Goal: Task Accomplishment & Management: Manage account settings

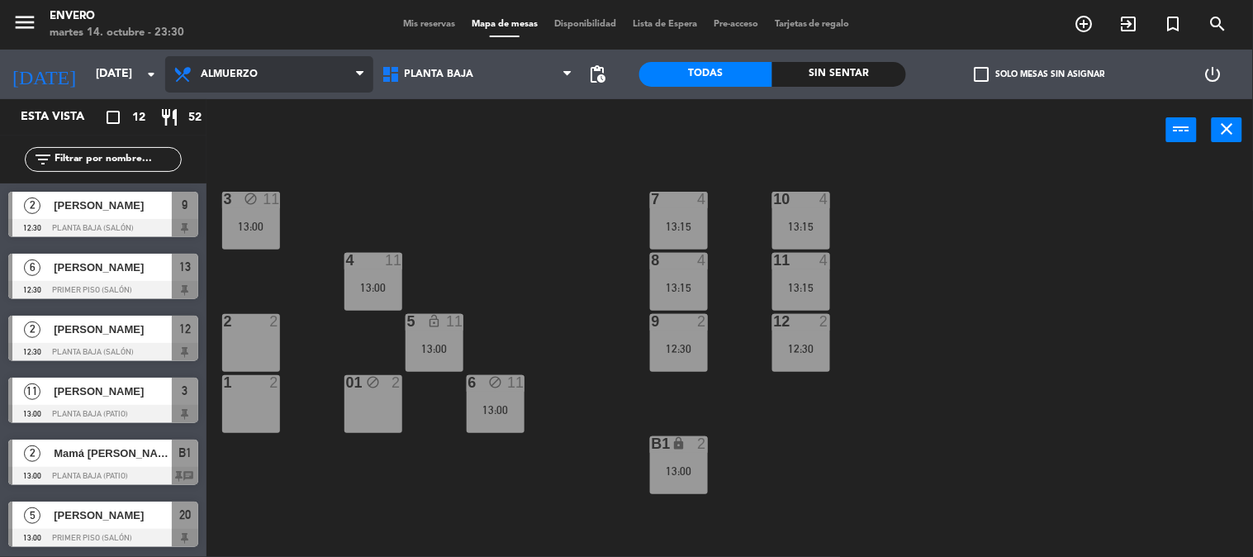
click at [320, 78] on span "Almuerzo" at bounding box center [269, 74] width 208 height 36
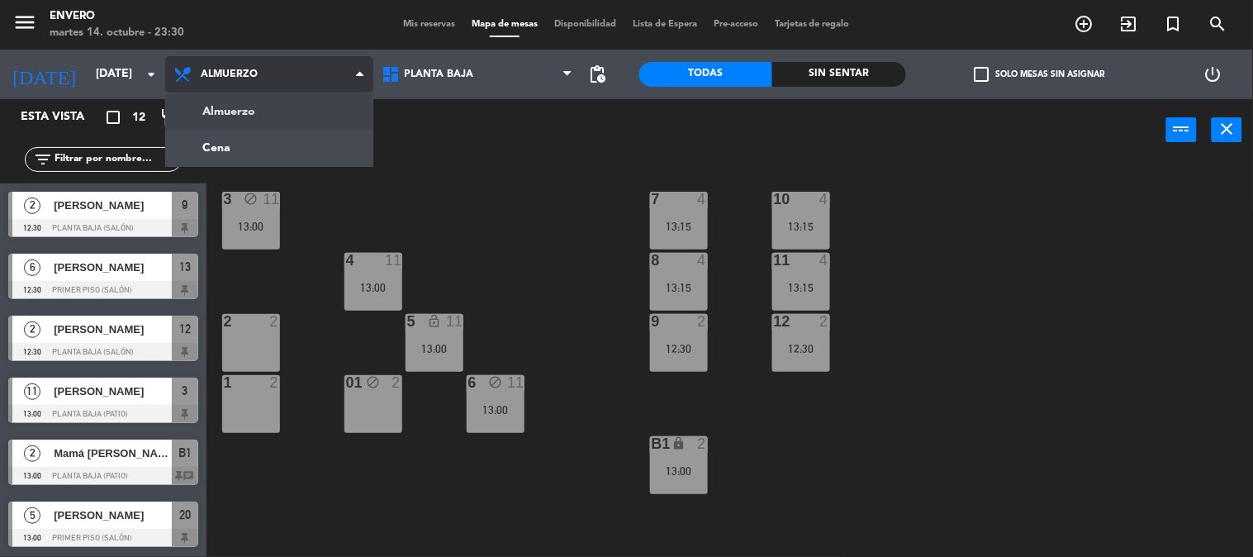
click at [320, 78] on span "Almuerzo" at bounding box center [269, 74] width 208 height 36
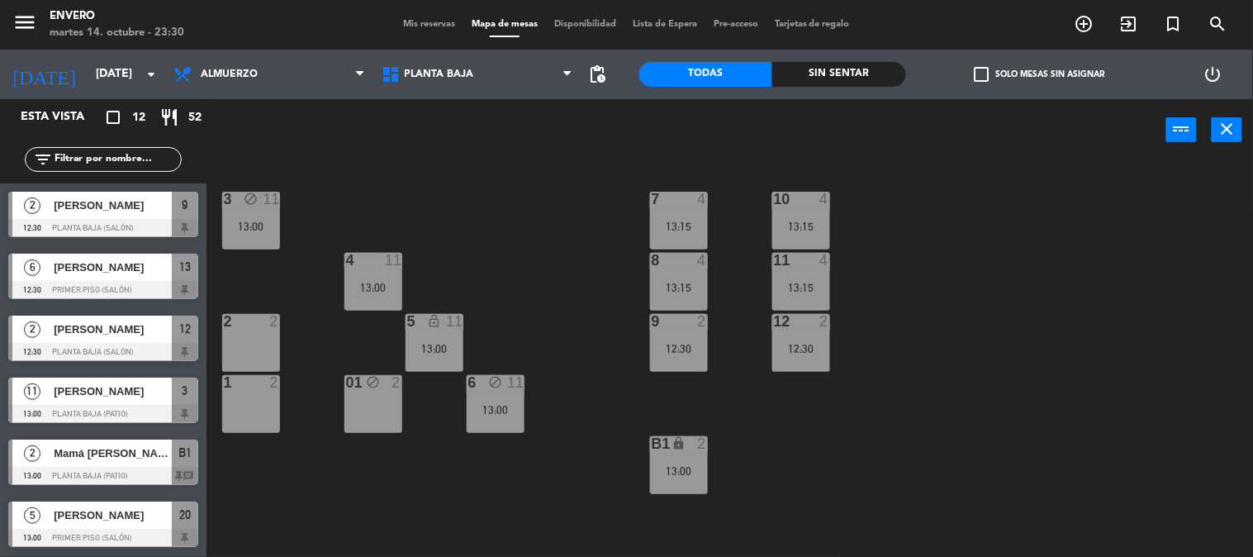
click at [418, 20] on span "Mis reservas" at bounding box center [429, 24] width 69 height 9
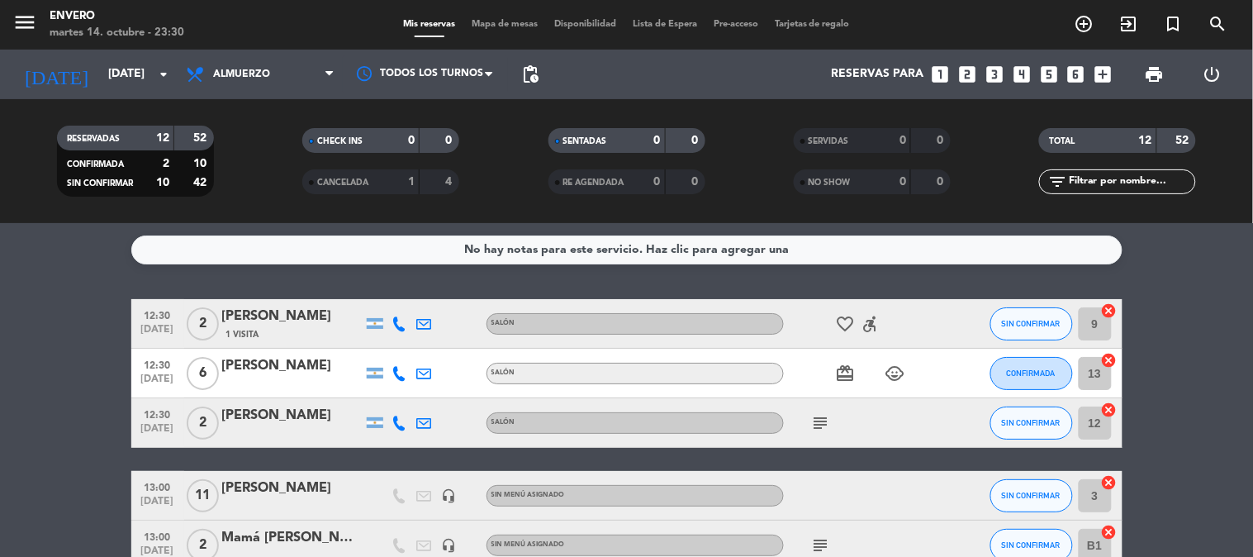
click at [828, 319] on div "favorite_border accessible_forward" at bounding box center [858, 323] width 149 height 49
click at [846, 319] on icon "favorite_border" at bounding box center [846, 324] width 20 height 20
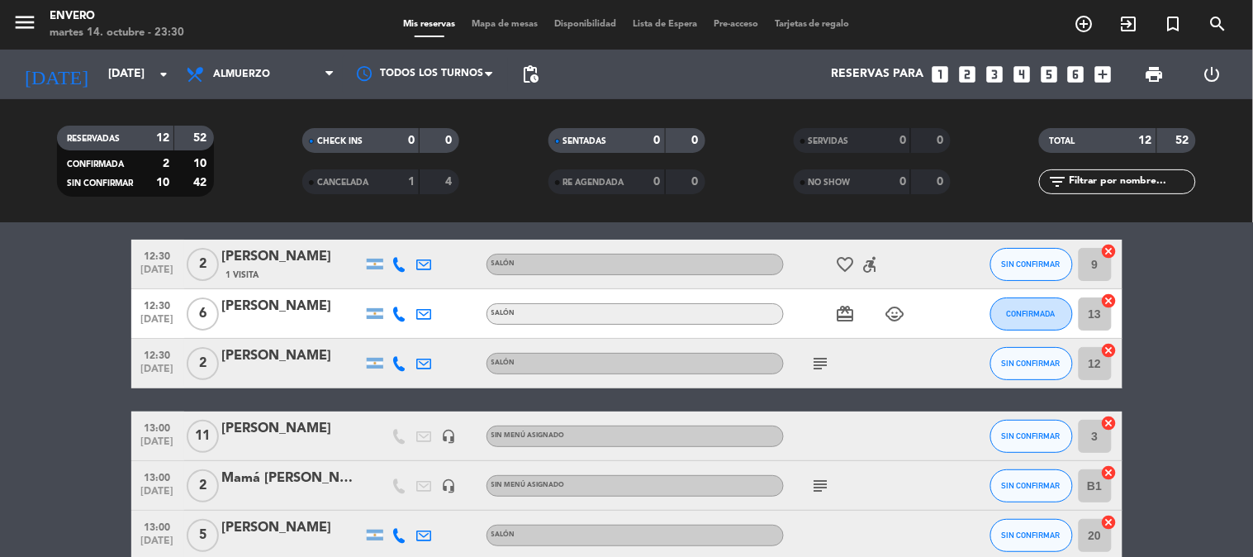
scroll to position [92, 0]
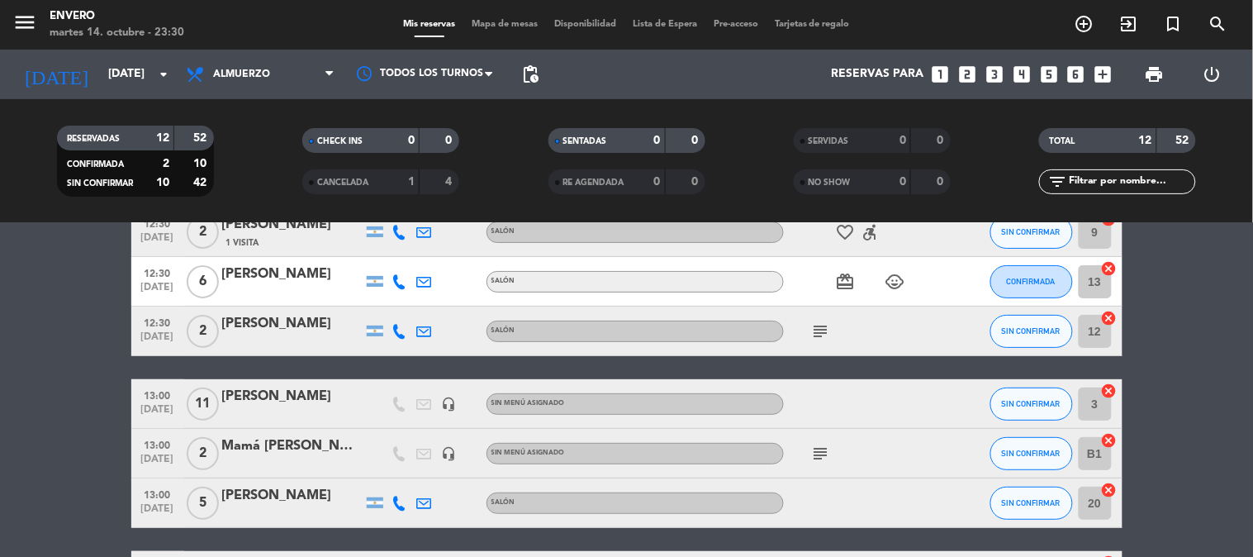
click at [818, 341] on div "subject" at bounding box center [858, 330] width 149 height 49
click at [818, 336] on icon "subject" at bounding box center [821, 331] width 20 height 20
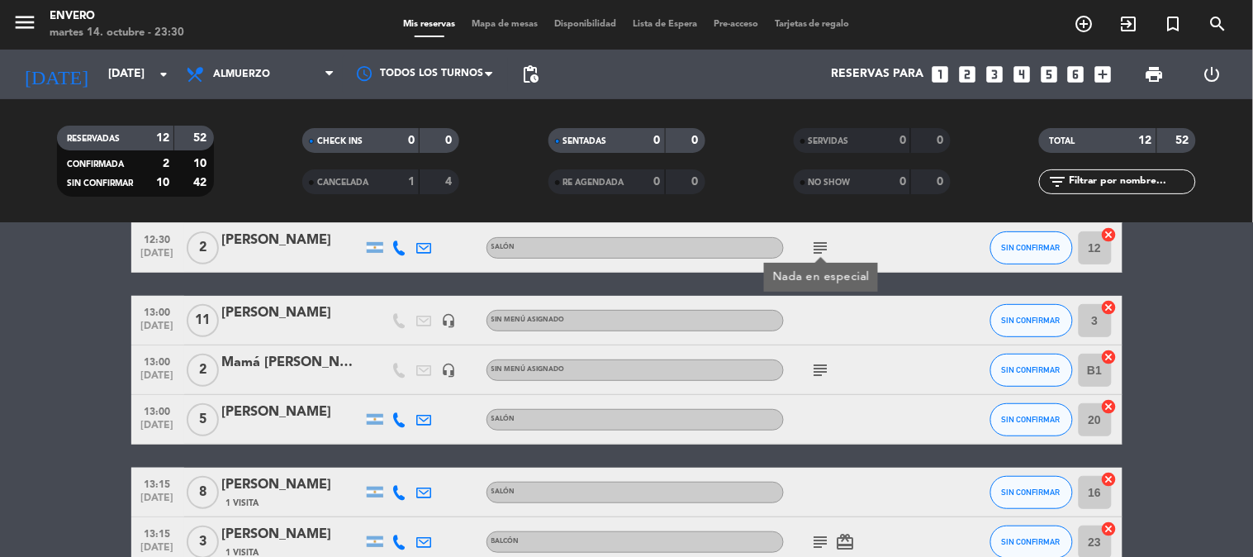
scroll to position [275, 0]
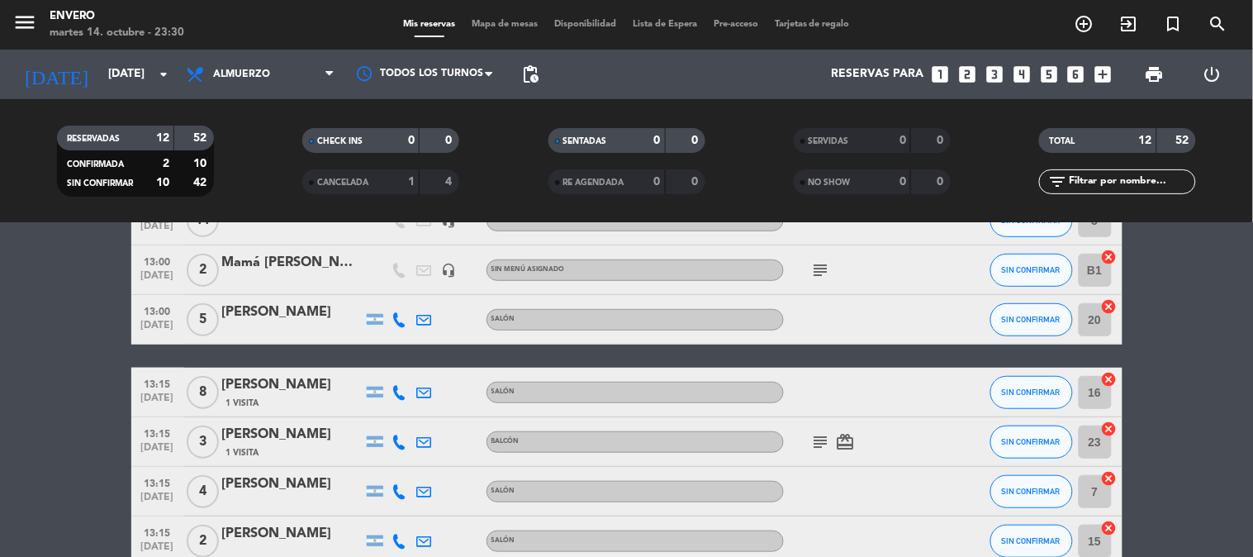
click at [814, 267] on icon "subject" at bounding box center [821, 270] width 20 height 20
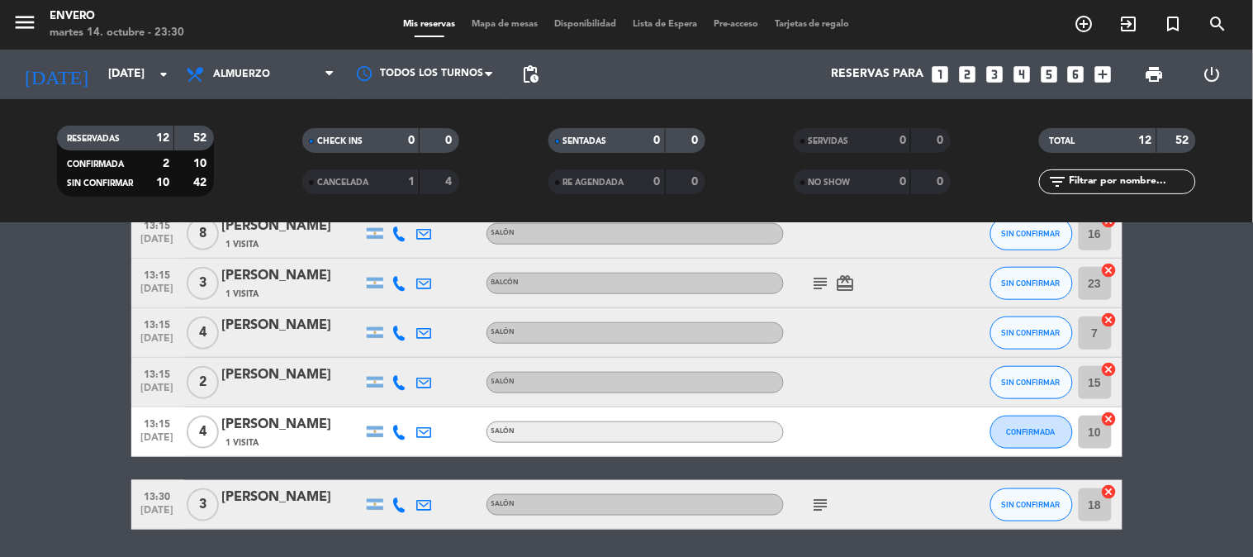
scroll to position [458, 0]
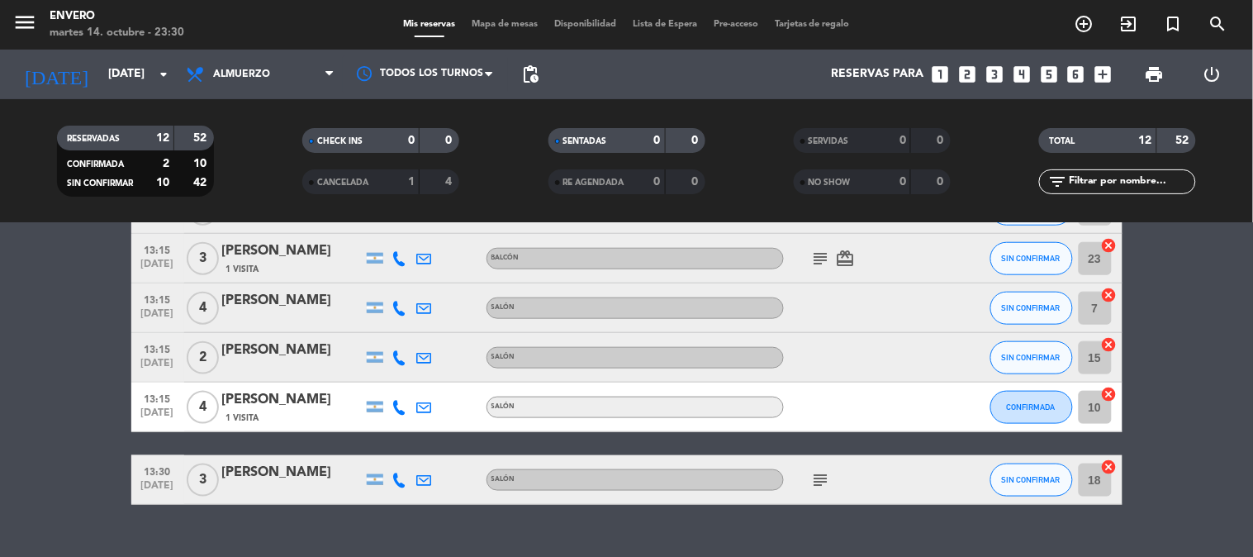
click at [824, 260] on icon "subject" at bounding box center [821, 259] width 20 height 20
click at [815, 472] on icon "subject" at bounding box center [821, 480] width 20 height 20
click at [914, 439] on div "12:30 [DATE] 2 [PERSON_NAME] 1 Visita Salón favorite_border accessible_forward …" at bounding box center [626, 173] width 991 height 664
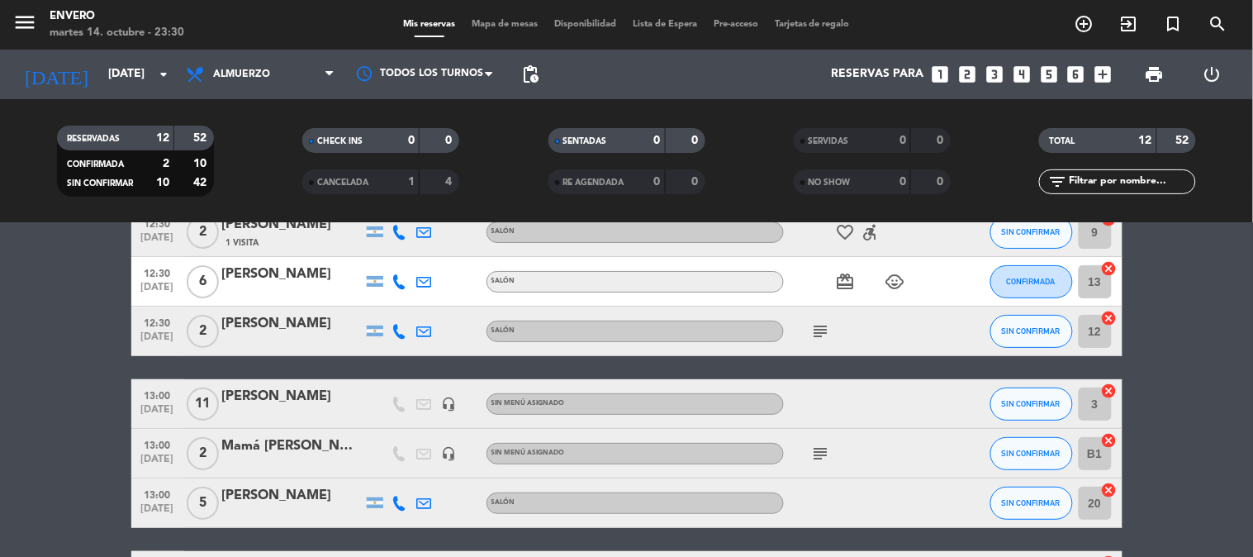
scroll to position [0, 0]
